Goal: Task Accomplishment & Management: Manage account settings

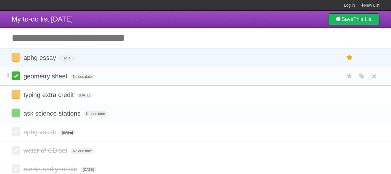
click at [15, 76] on label at bounding box center [16, 75] width 9 height 9
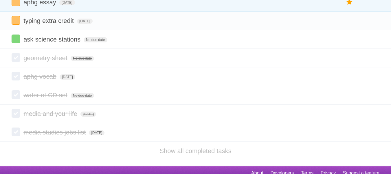
scroll to position [56, 0]
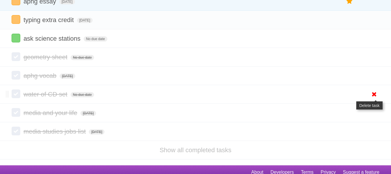
click at [375, 94] on icon at bounding box center [374, 94] width 8 height 10
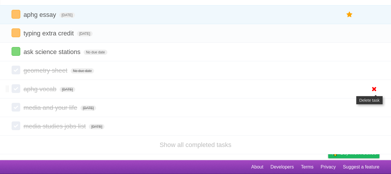
click at [375, 89] on icon at bounding box center [374, 89] width 8 height 10
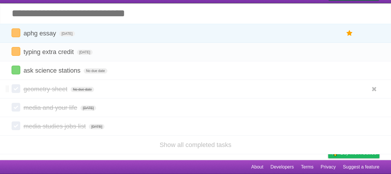
click at [14, 89] on label at bounding box center [16, 88] width 9 height 9
click at [43, 93] on form "geometry sheet No due date White Red Blue Green Purple Orange" at bounding box center [196, 89] width 368 height 10
click at [55, 89] on span "geometry sheet" at bounding box center [45, 88] width 45 height 7
click at [69, 88] on input "**********" at bounding box center [45, 89] width 45 height 8
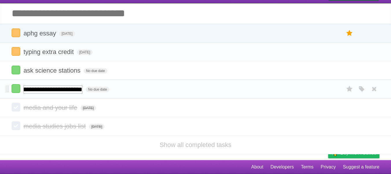
type input "**********"
click at [92, 89] on form "geometry sheet + study guide No due date White Red Blue Green Purple Orange" at bounding box center [196, 89] width 368 height 10
click at [121, 90] on span "No due date" at bounding box center [121, 89] width 23 height 5
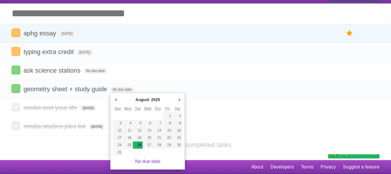
type span "[DATE]"
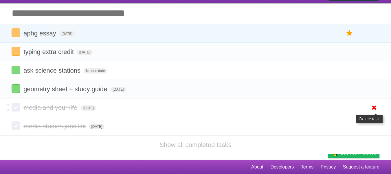
click at [375, 108] on icon at bounding box center [374, 108] width 8 height 10
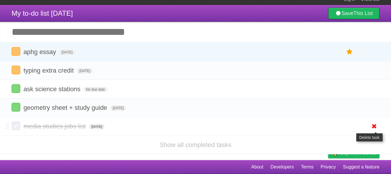
click at [373, 129] on icon at bounding box center [374, 126] width 8 height 10
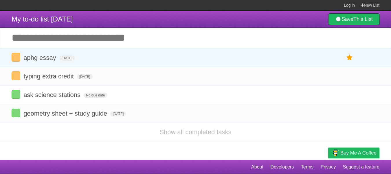
scroll to position [0, 0]
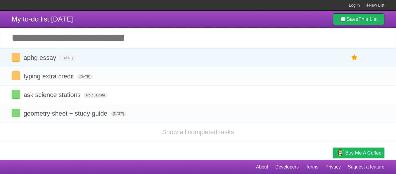
click at [247, 32] on input "Add another task" at bounding box center [198, 38] width 396 height 20
type input "**********"
click input "*********" at bounding box center [0, 0] width 0 height 0
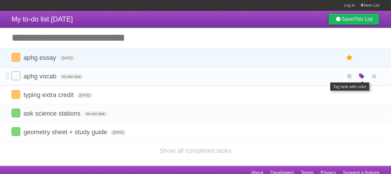
click at [360, 79] on icon "button" at bounding box center [362, 76] width 8 height 8
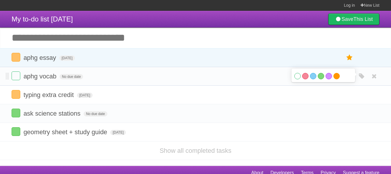
click at [336, 77] on label "Orange" at bounding box center [337, 76] width 6 height 6
click at [16, 77] on label at bounding box center [16, 75] width 9 height 9
